Goal: Transaction & Acquisition: Purchase product/service

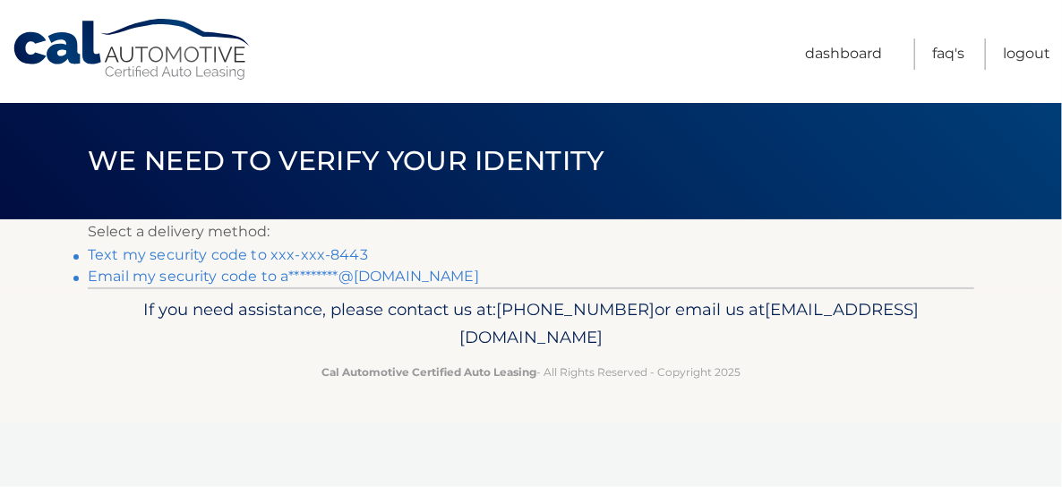
click at [232, 251] on link "Text my security code to xxx-xxx-8443" at bounding box center [228, 254] width 280 height 17
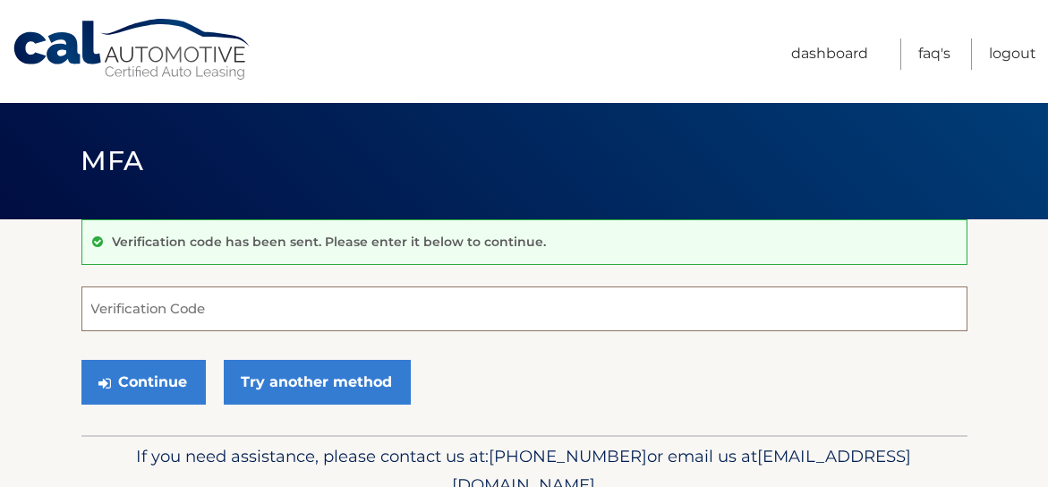
click at [191, 307] on input "Verification Code" at bounding box center [524, 309] width 886 height 45
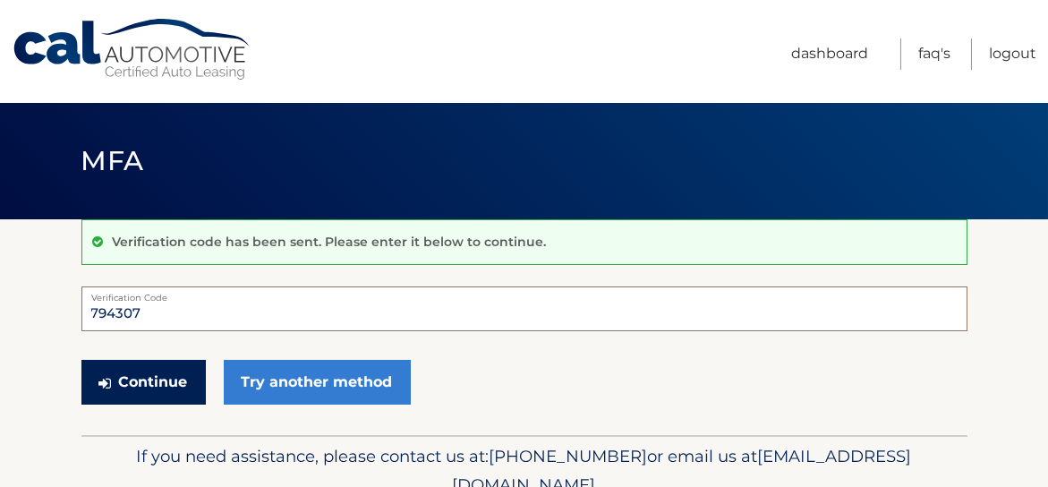
type input "794307"
click at [158, 383] on button "Continue" at bounding box center [143, 382] width 124 height 45
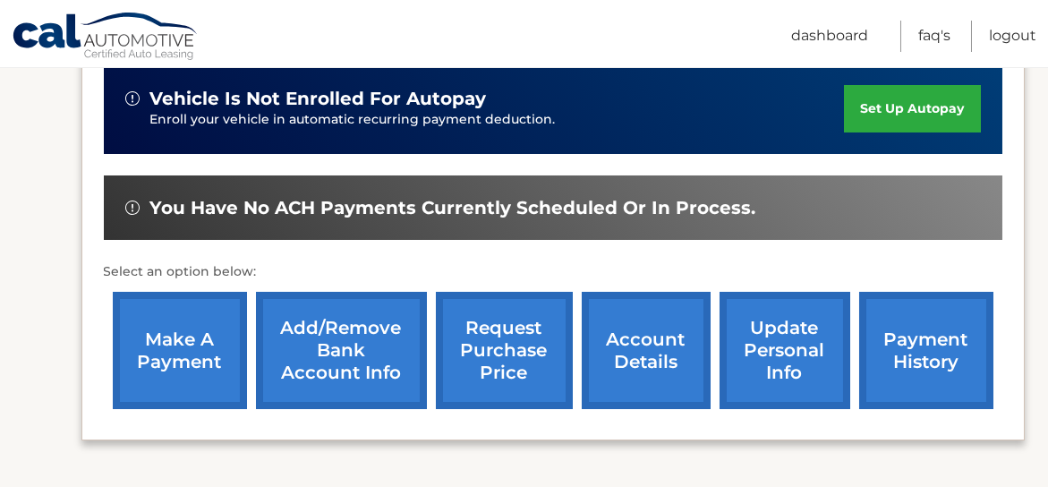
scroll to position [457, 0]
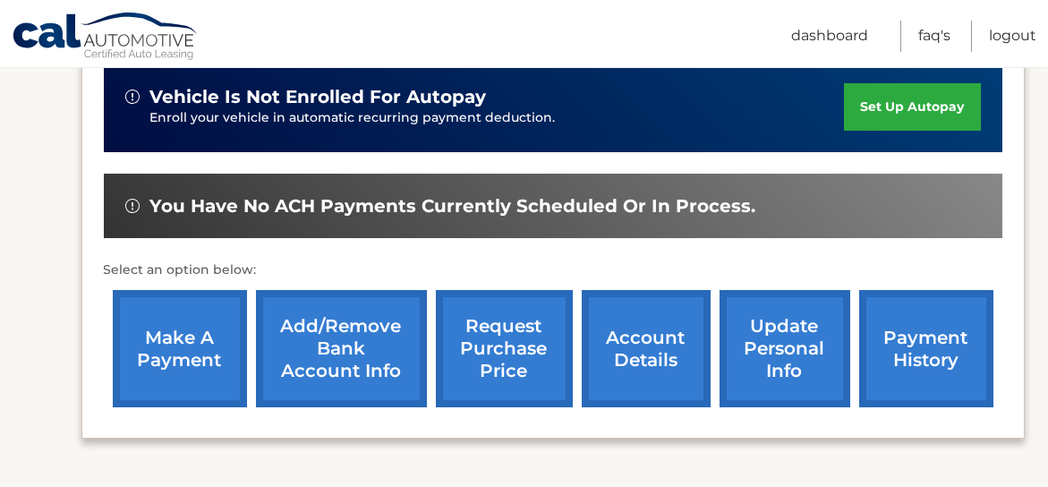
click at [167, 355] on link "make a payment" at bounding box center [180, 348] width 134 height 117
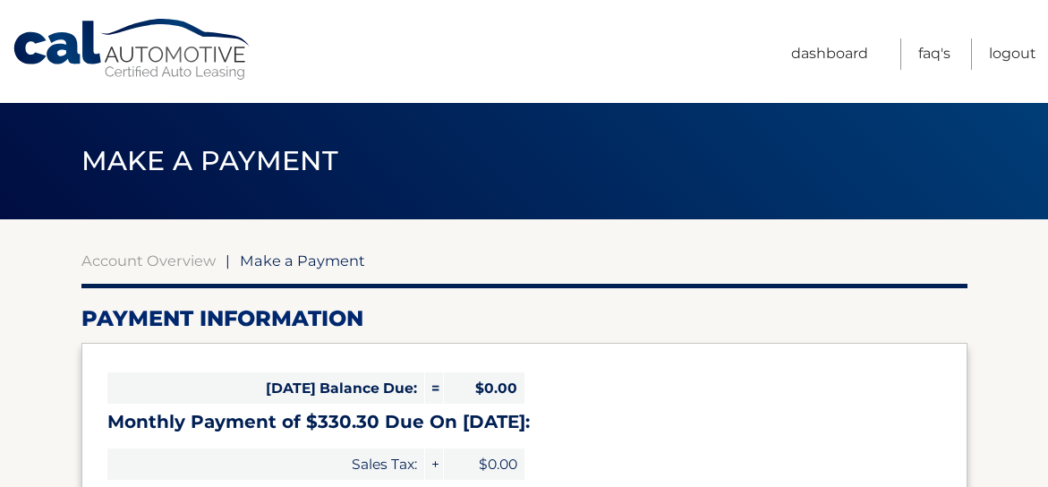
select select "OTRlZDU5MjMtNDNhMC00YmMzLWE4OWEtODhkMmYzNjRjYzg1"
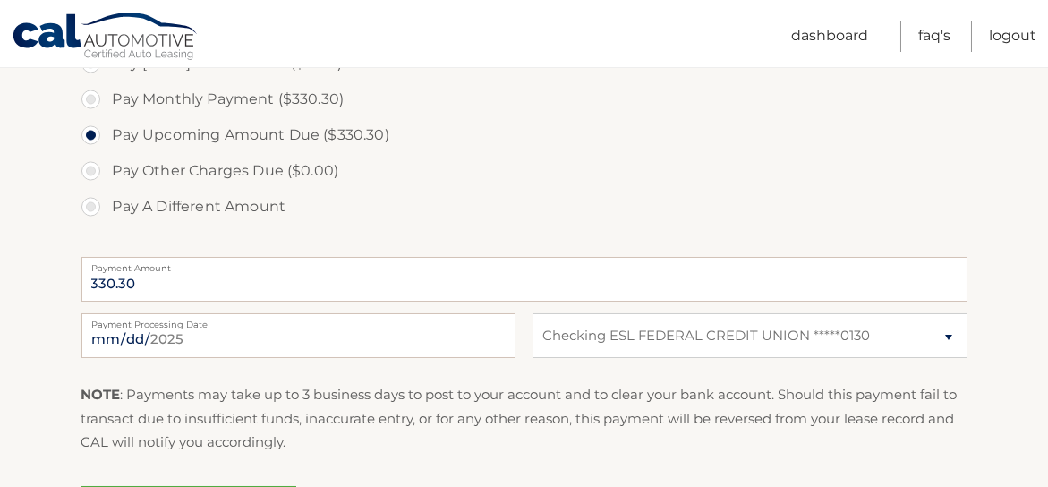
scroll to position [614, 0]
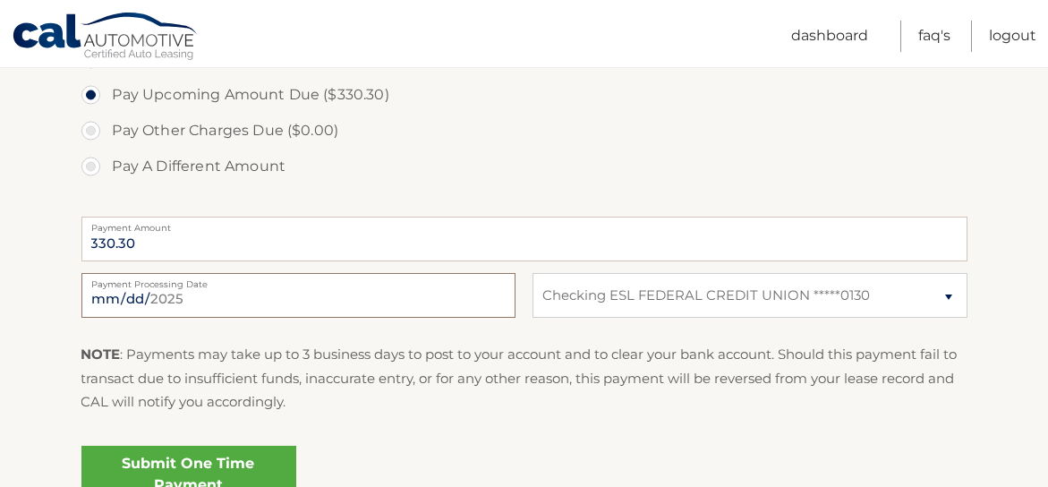
click at [190, 298] on input "2025-09-22" at bounding box center [298, 295] width 434 height 45
type input "2025-09-25"
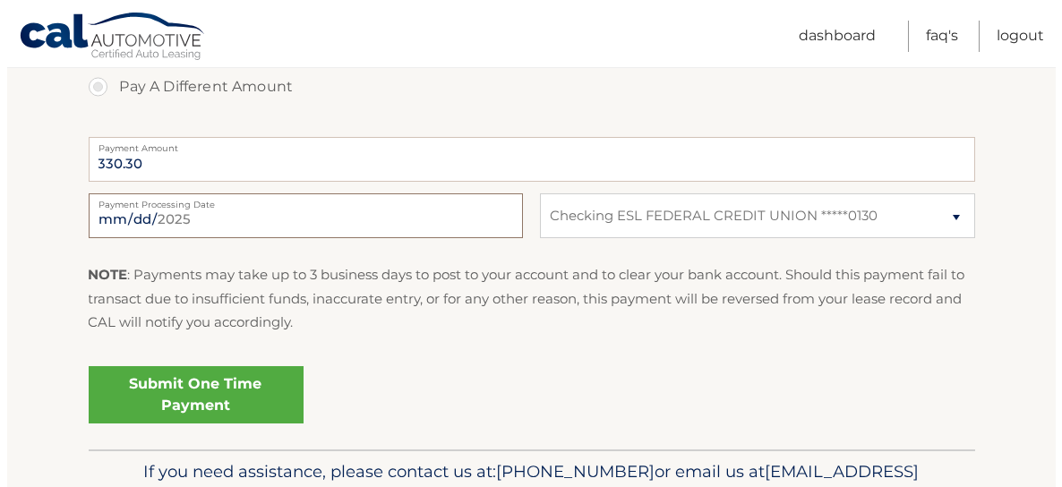
scroll to position [712, 0]
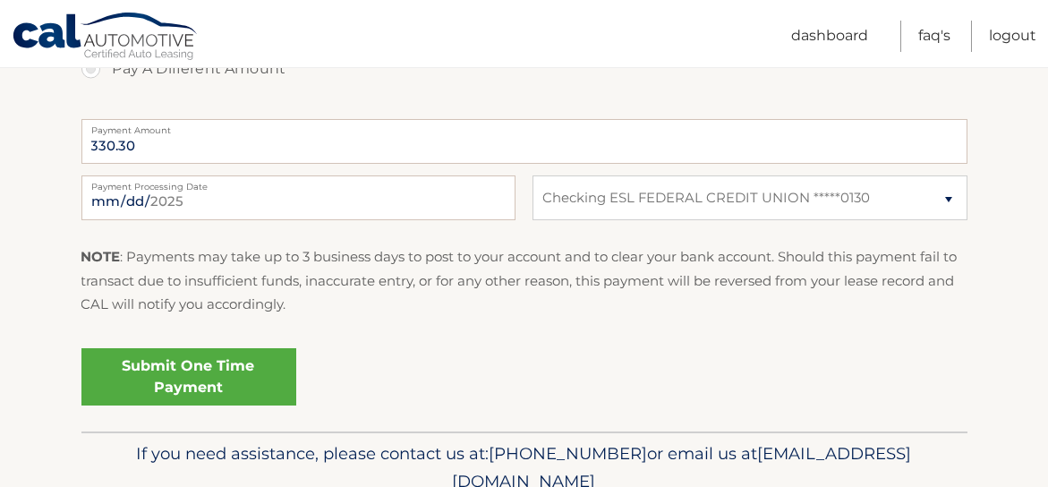
click at [181, 381] on link "Submit One Time Payment" at bounding box center [188, 376] width 215 height 57
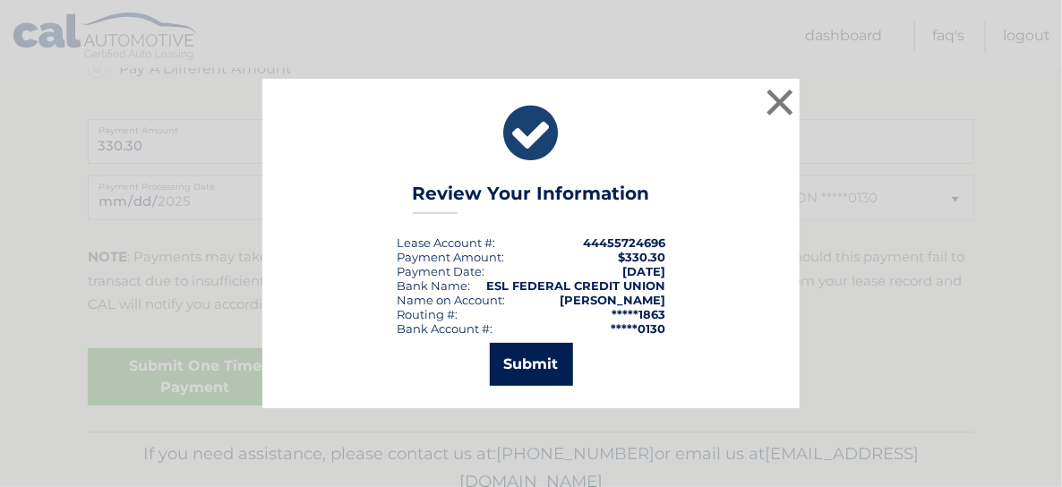
click at [539, 359] on button "Submit" at bounding box center [531, 364] width 83 height 43
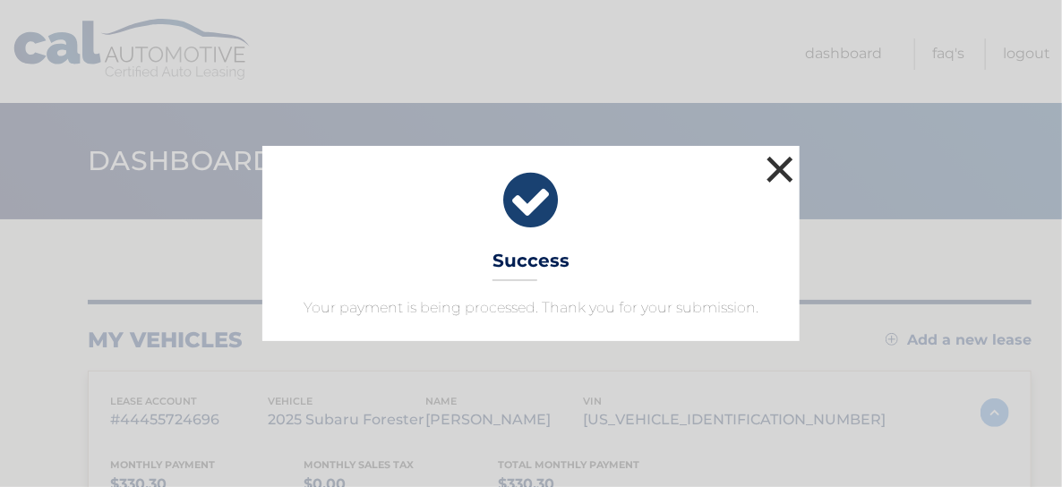
click at [771, 165] on button "×" at bounding box center [780, 169] width 36 height 36
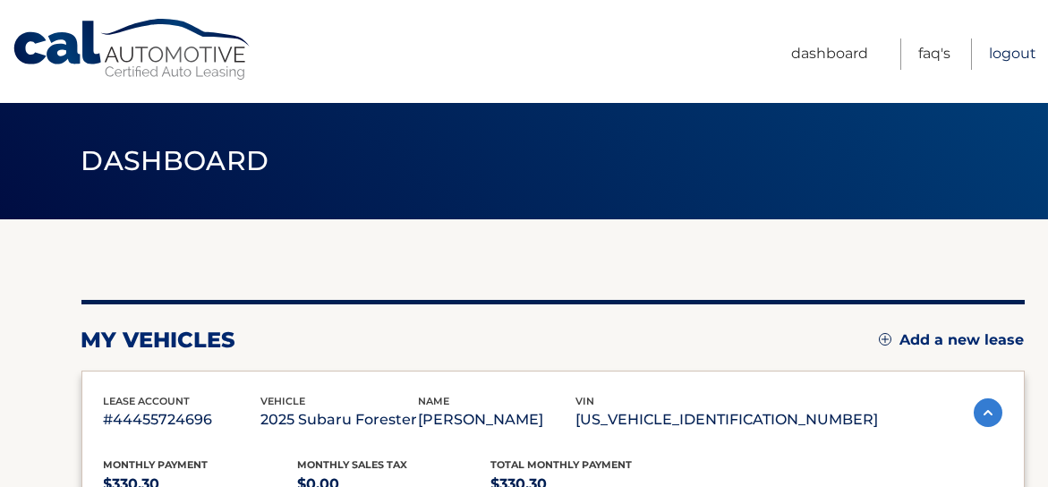
click at [1007, 57] on link "Logout" at bounding box center [1012, 54] width 47 height 31
